Goal: Task Accomplishment & Management: Manage account settings

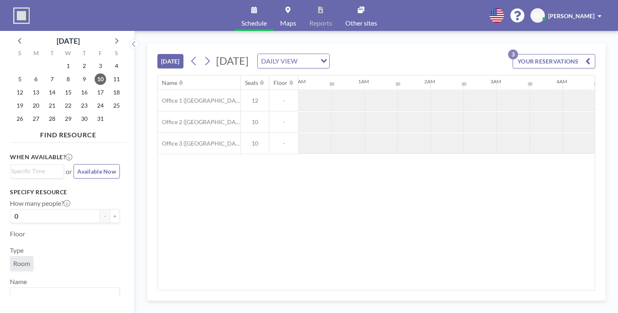
scroll to position [0, 611]
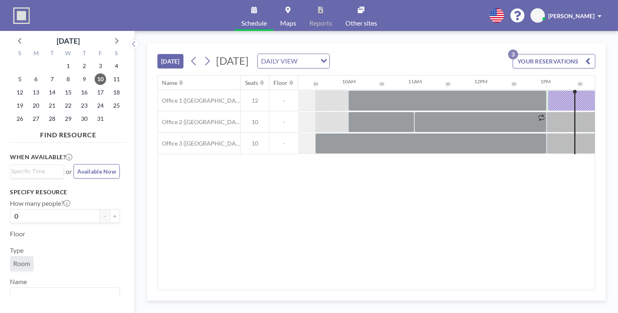
click at [423, 48] on div "[DATE] [DATE] DAILY VIEW Loading... YOUR RESERVATIONS 3" at bounding box center [376, 59] width 438 height 31
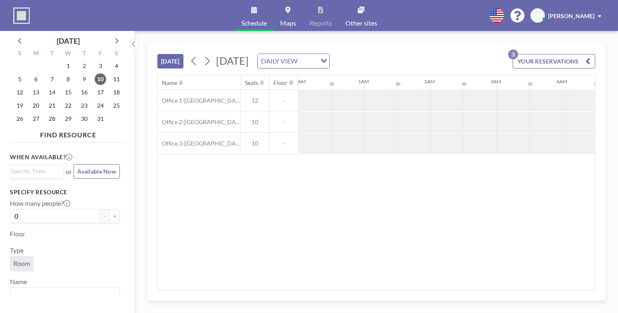
scroll to position [0, 510]
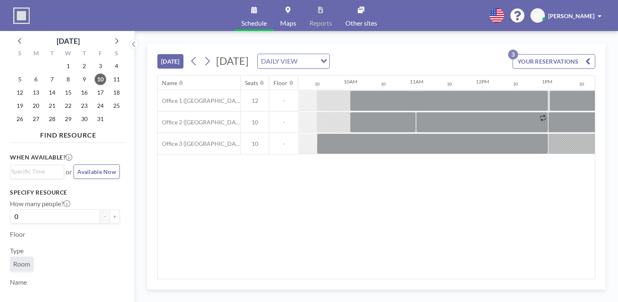
scroll to position [0, 725]
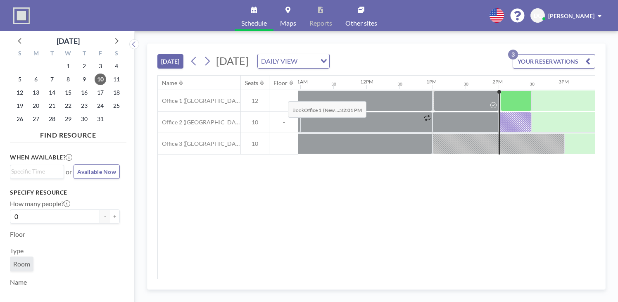
click at [501, 90] on div at bounding box center [516, 100] width 31 height 21
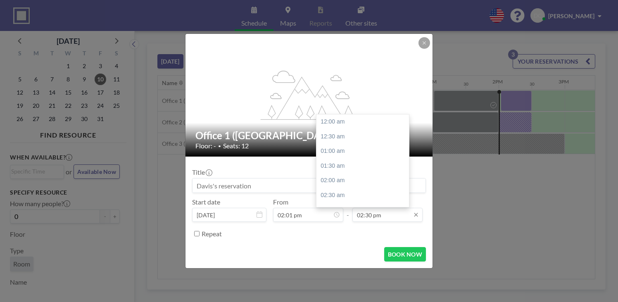
scroll to position [371, 0]
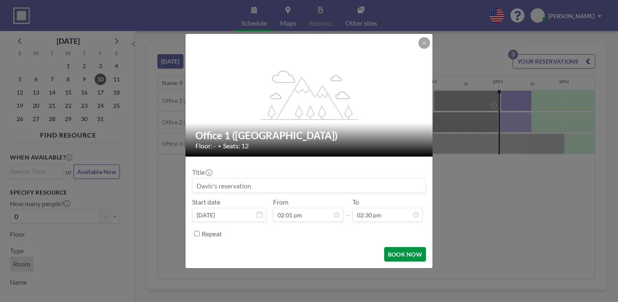
click at [384, 247] on button "BOOK NOW" at bounding box center [405, 254] width 42 height 14
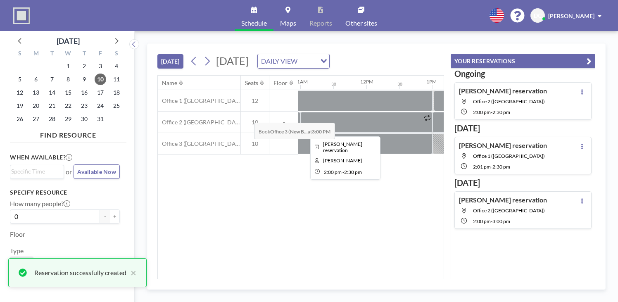
click at [498, 112] on div at bounding box center [514, 122] width 33 height 21
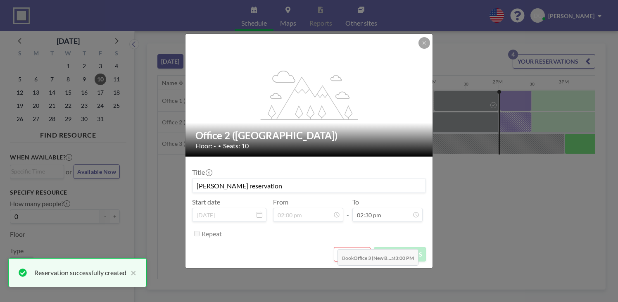
click at [336, 247] on button "END NOW" at bounding box center [352, 254] width 37 height 14
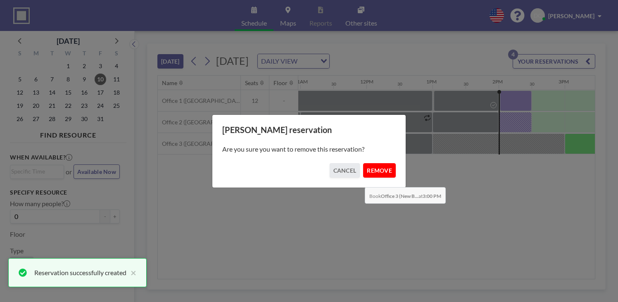
click at [363, 165] on button "REMOVE" at bounding box center [379, 170] width 33 height 14
